Goal: Book appointment/travel/reservation

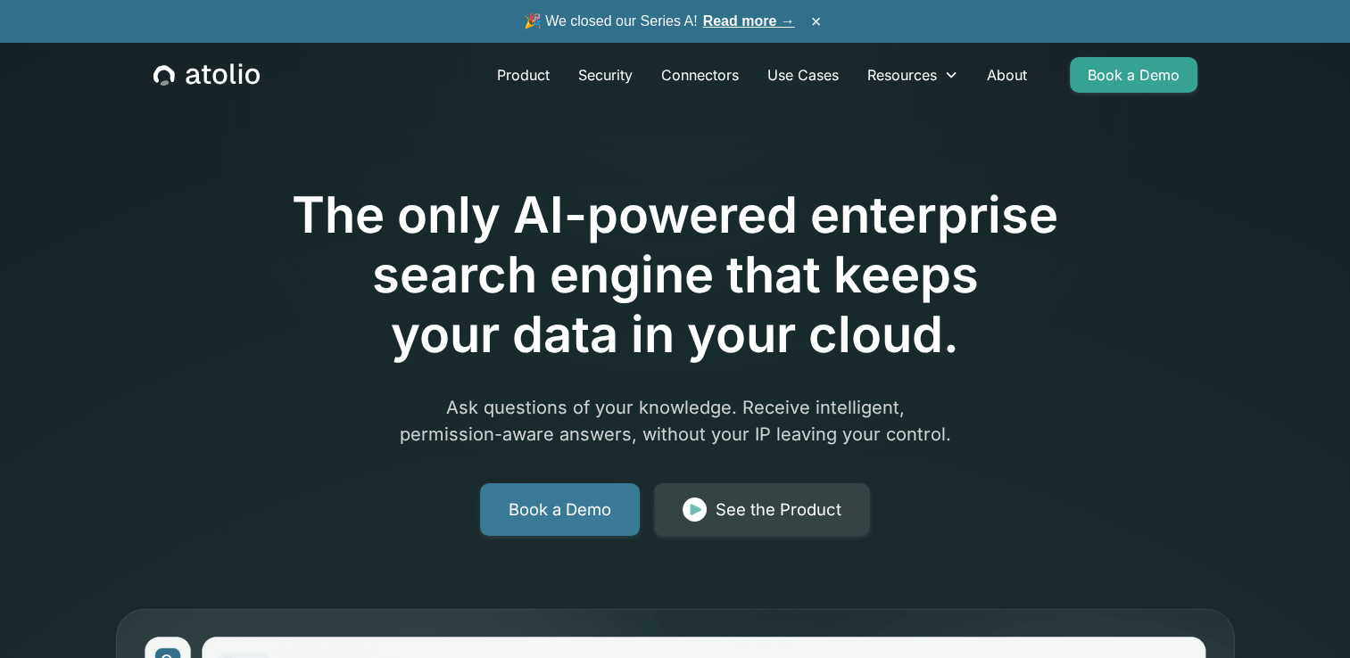
click at [557, 505] on link "Book a Demo" at bounding box center [560, 511] width 160 height 54
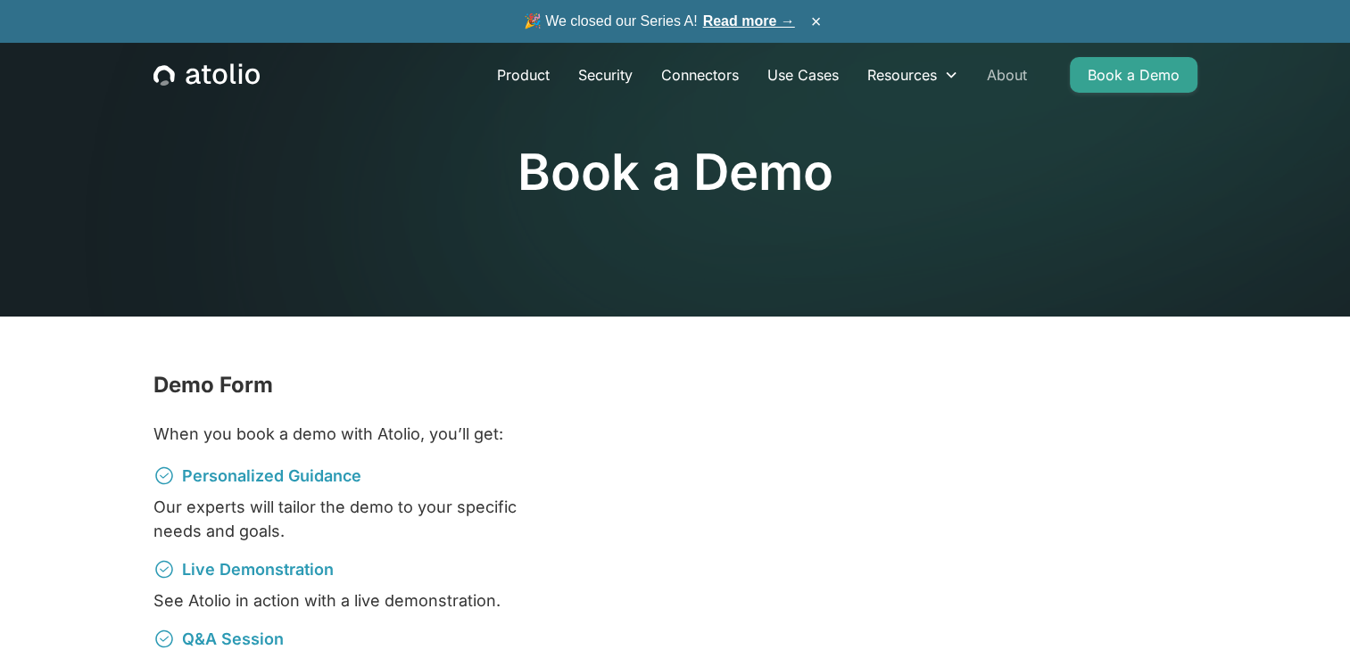
click at [1019, 77] on link "About" at bounding box center [1007, 75] width 69 height 36
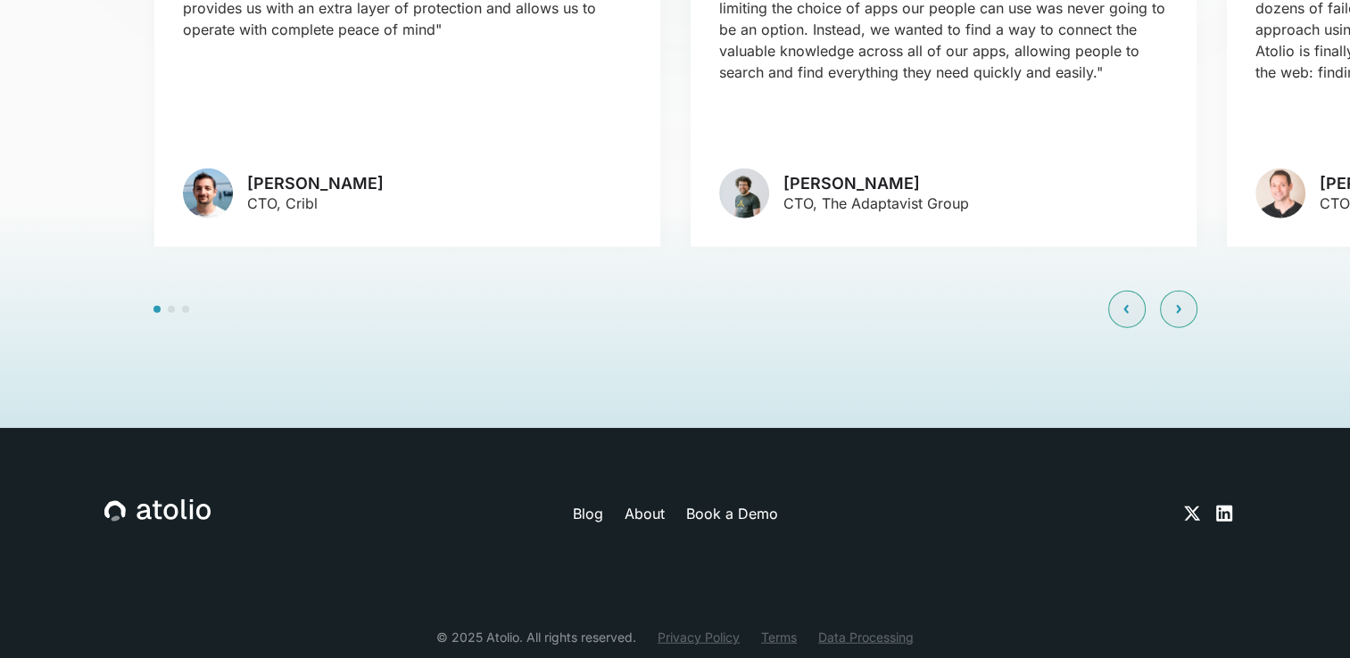
scroll to position [4307, 0]
